Goal: Transaction & Acquisition: Purchase product/service

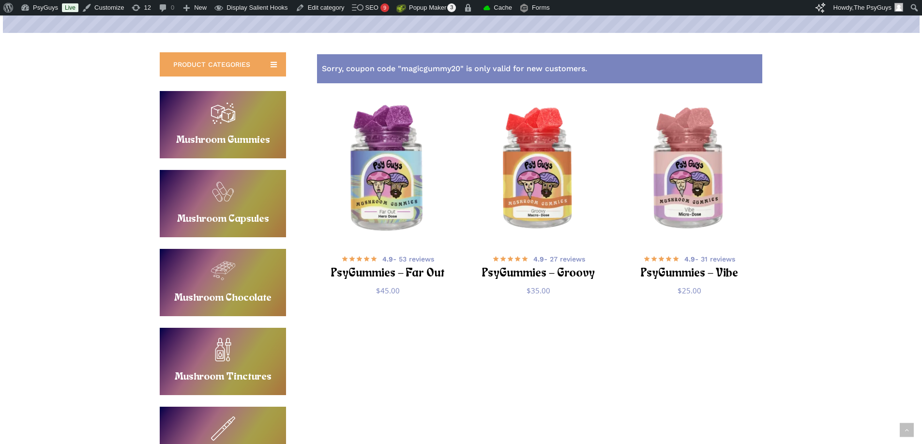
scroll to position [194, 0]
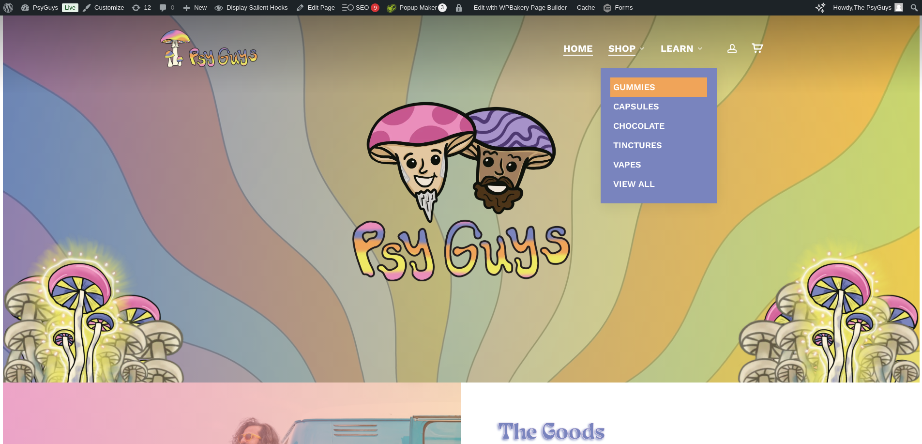
click at [626, 82] on span "Gummies" at bounding box center [635, 87] width 42 height 10
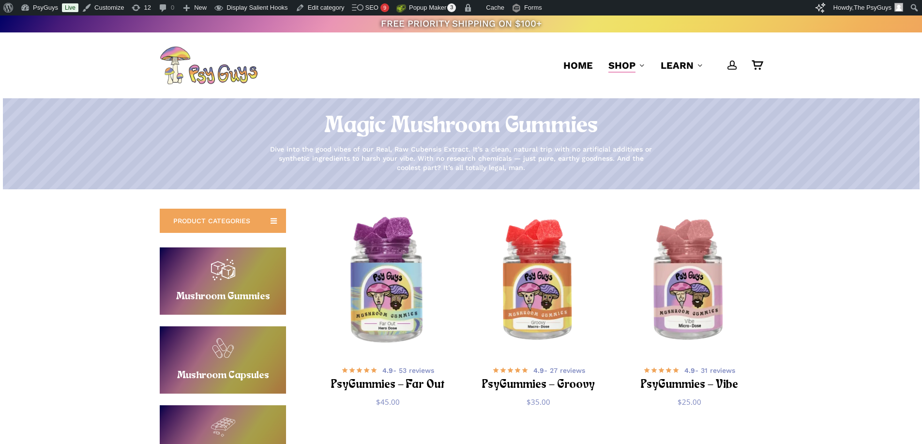
click at [363, 272] on img "PsyGummies - Far Out" at bounding box center [387, 281] width 147 height 147
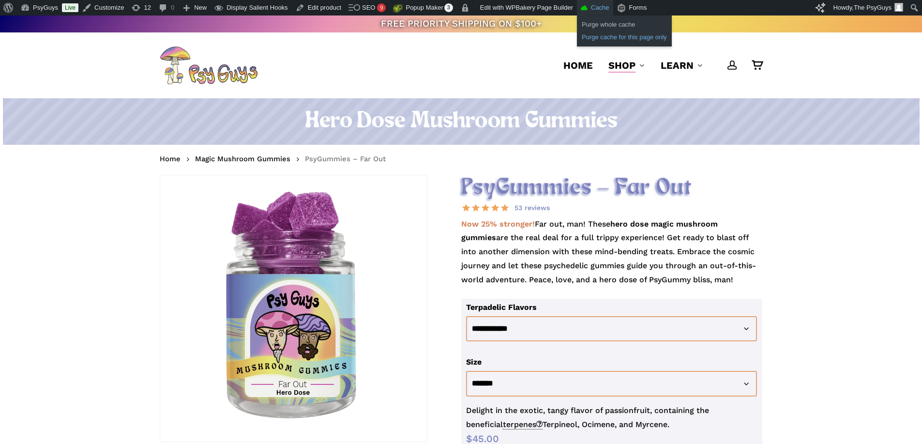
click at [594, 37] on link "Purge cache for this page only" at bounding box center [624, 37] width 95 height 13
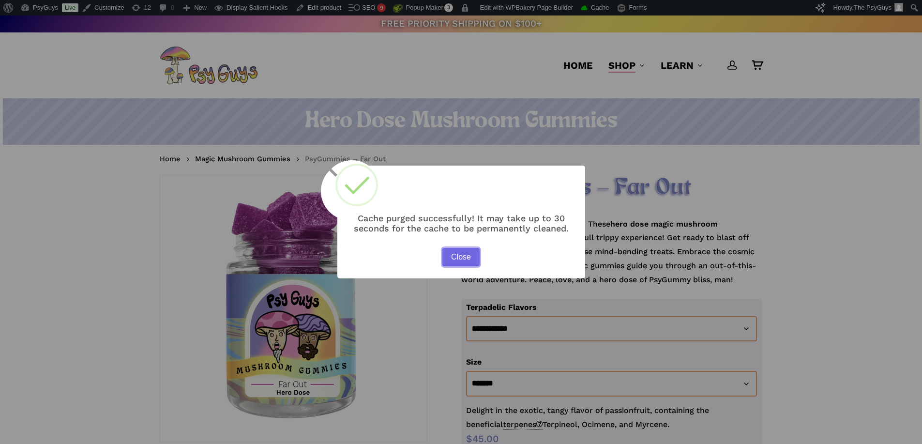
drag, startPoint x: 454, startPoint y: 255, endPoint x: 197, endPoint y: 10, distance: 355.2
click at [454, 255] on button "Close" at bounding box center [461, 257] width 37 height 18
